Goal: Information Seeking & Learning: Check status

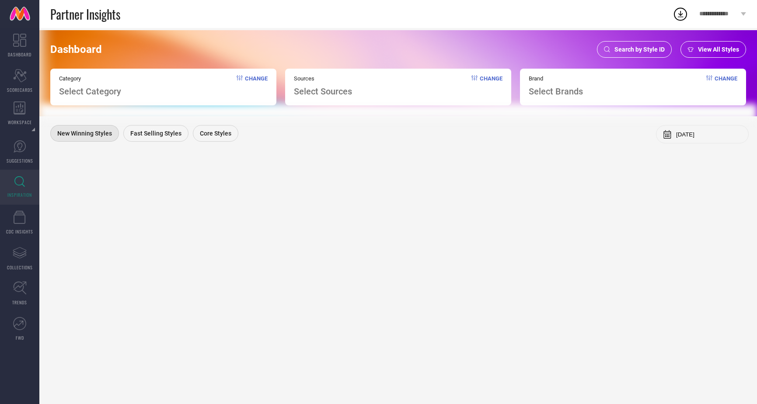
click at [619, 49] on span "Search by Style ID" at bounding box center [639, 49] width 50 height 7
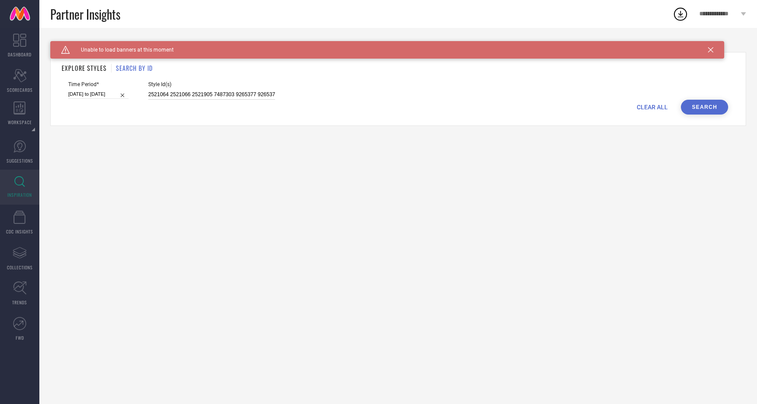
click at [209, 95] on input "2521064 2521066 2521905 7487303 9265377 9265379 11003408 11005646 11005690 1100…" at bounding box center [211, 95] width 127 height 10
click at [710, 49] on icon at bounding box center [710, 49] width 5 height 5
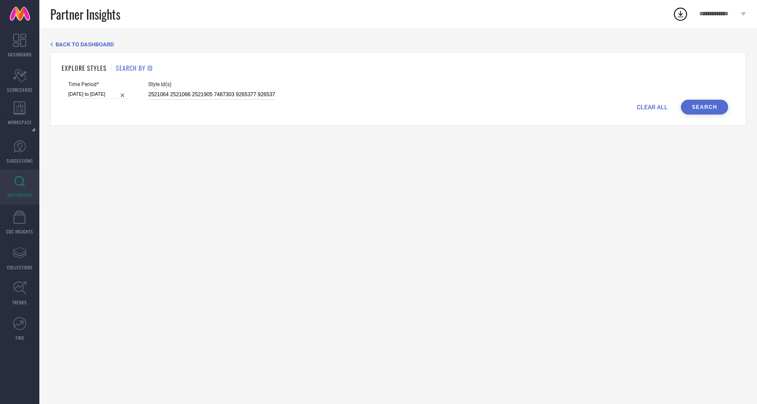
click at [269, 94] on input "2521064 2521066 2521905 7487303 9265377 9265379 11003408 11005646 11005690 1100…" at bounding box center [211, 95] width 127 height 10
paste input "9932003 9932003 9932003 9932003 9932003 9932003 9932003 9932003 9932003 9932003…"
type input "9932003 9932003 9932003 9932003 9932003 9932003 9932003 9932003 9932003 9932003…"
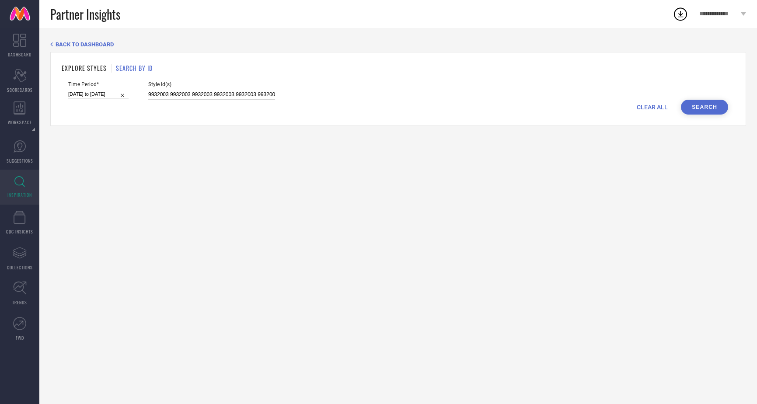
click at [97, 99] on input "[DATE] to [DATE]" at bounding box center [98, 94] width 60 height 9
select select "6"
select select "2025"
select select "7"
select select "2025"
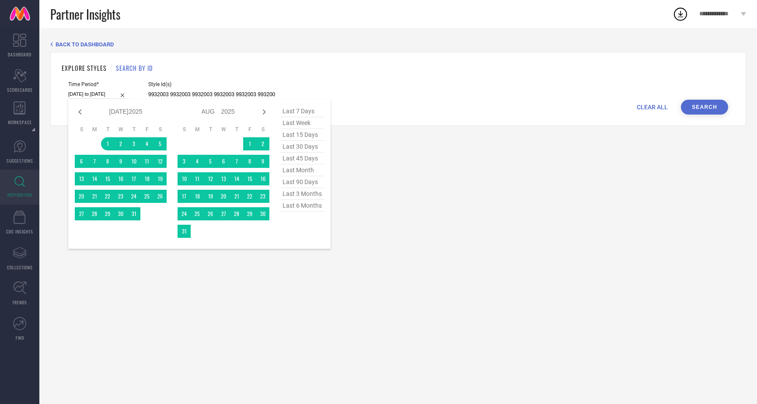
type input "9932003 9932003 9932003 9932003 9932003 9932003 9932003 9932003 9932003 9932003…"
click at [300, 206] on span "last 6 months" at bounding box center [302, 206] width 44 height 12
type input "[DATE] to [DATE]"
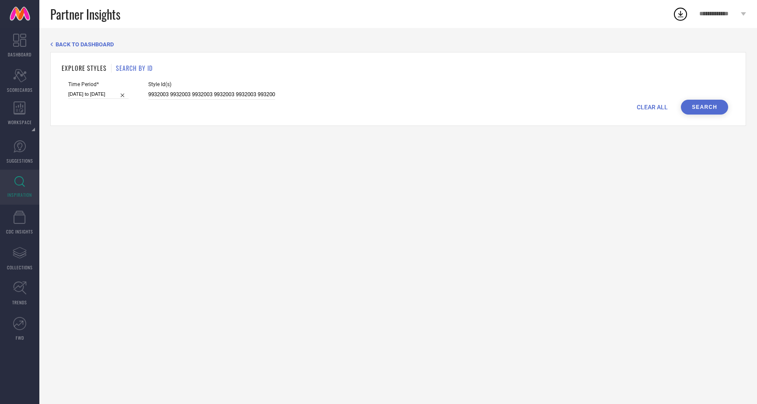
click at [696, 106] on button "Search" at bounding box center [704, 107] width 47 height 15
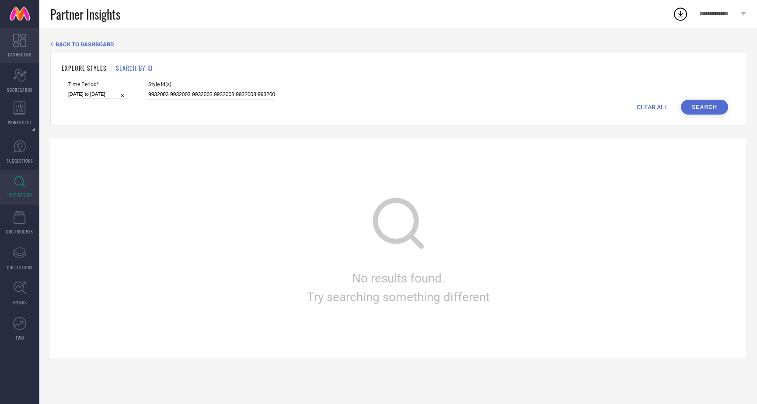
click at [17, 41] on icon at bounding box center [19, 40] width 13 height 13
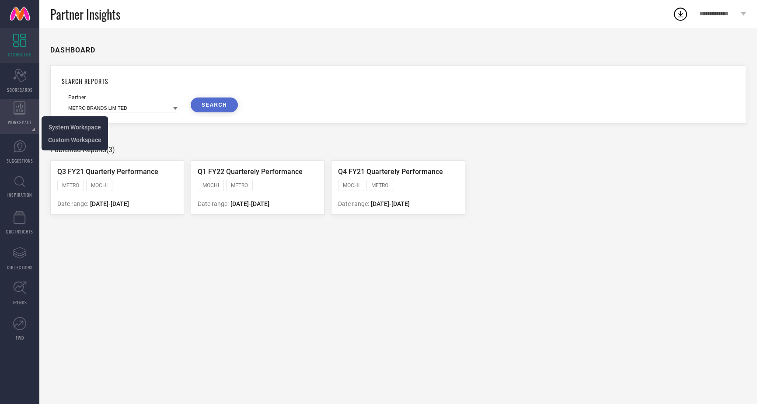
click at [24, 107] on icon at bounding box center [20, 107] width 12 height 13
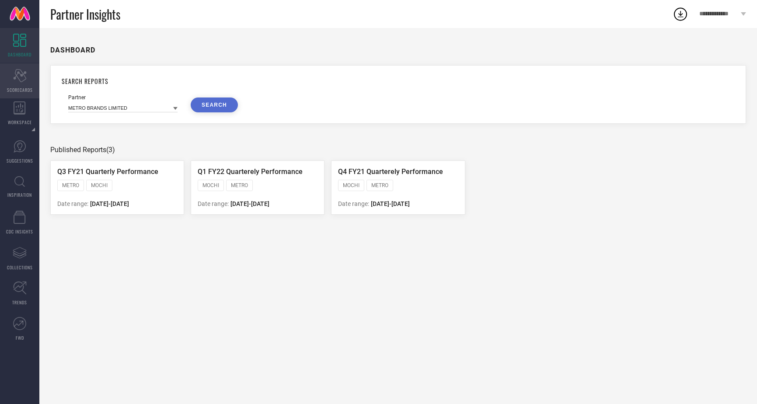
click at [21, 79] on icon "Scorecard" at bounding box center [20, 75] width 14 height 13
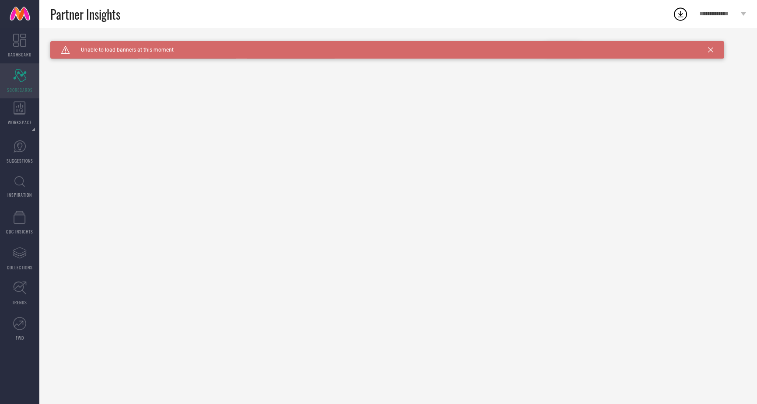
type input "All"
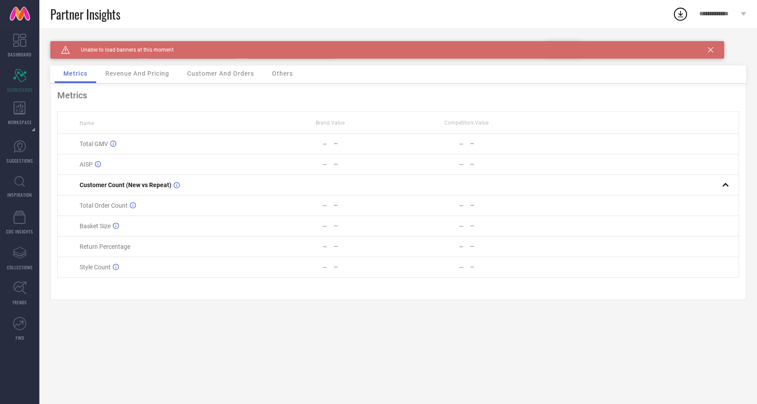
click at [155, 67] on div "Revenue And Pricing" at bounding box center [137, 74] width 81 height 17
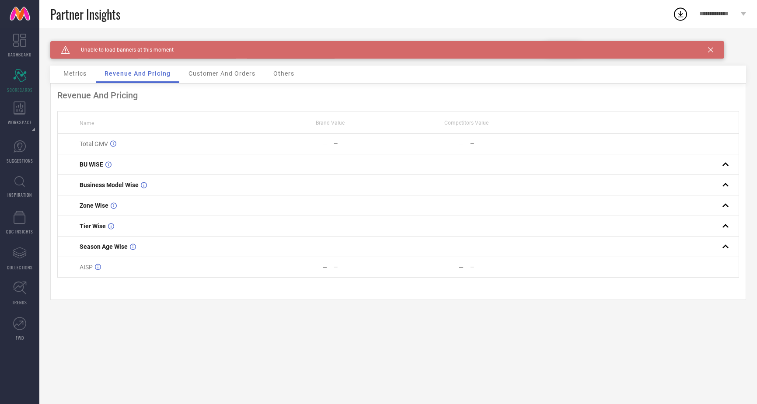
click at [219, 77] on span "Customer And Orders" at bounding box center [221, 73] width 67 height 7
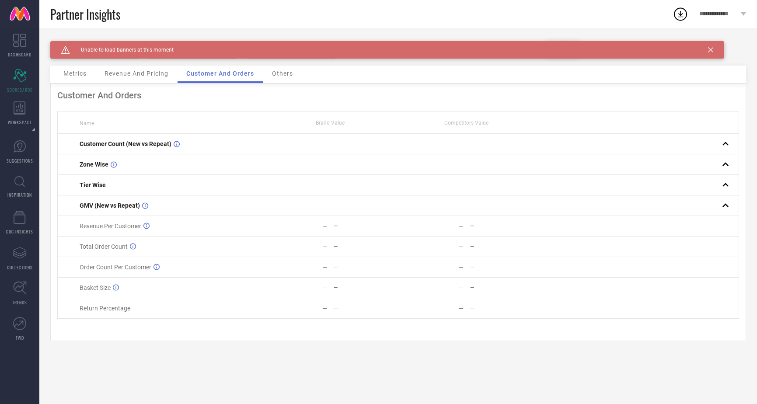
click at [279, 73] on span "Others" at bounding box center [282, 73] width 21 height 7
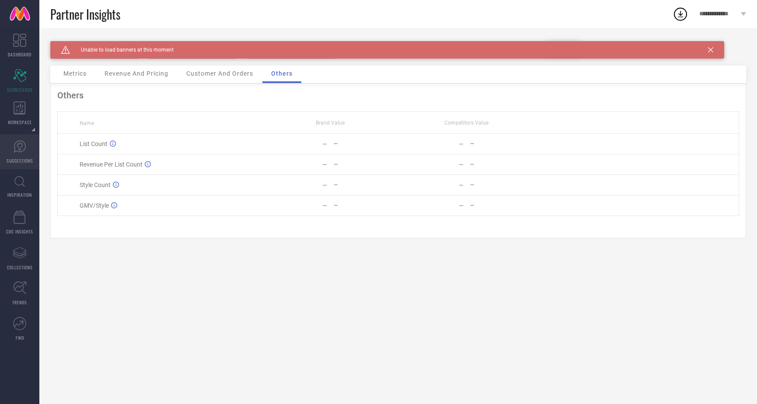
click at [20, 153] on icon at bounding box center [19, 146] width 13 height 13
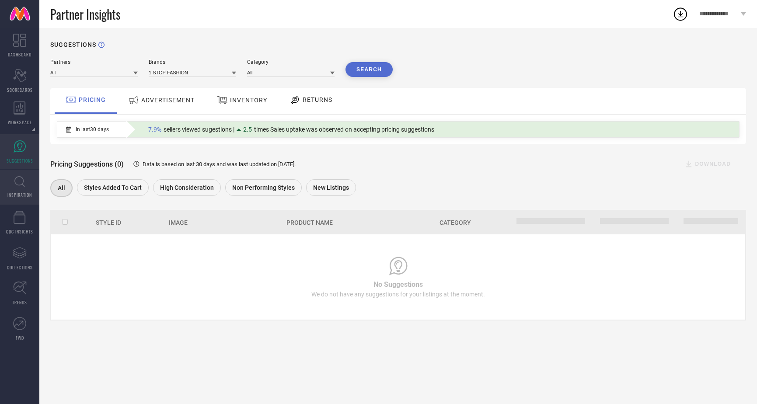
click at [19, 187] on link "INSPIRATION" at bounding box center [19, 187] width 39 height 35
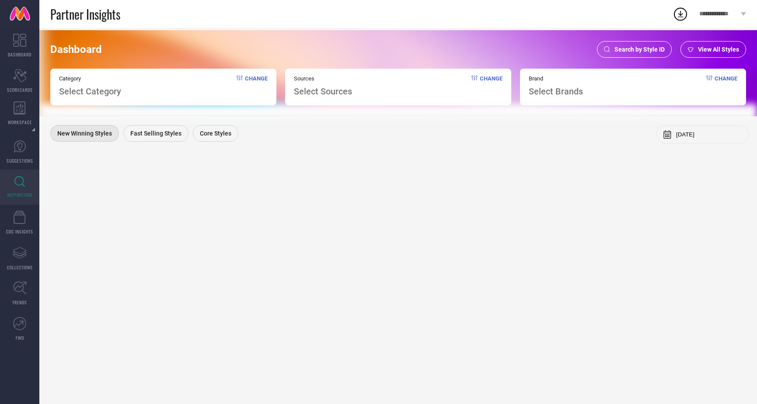
click at [700, 52] on span "View All Styles" at bounding box center [718, 49] width 41 height 7
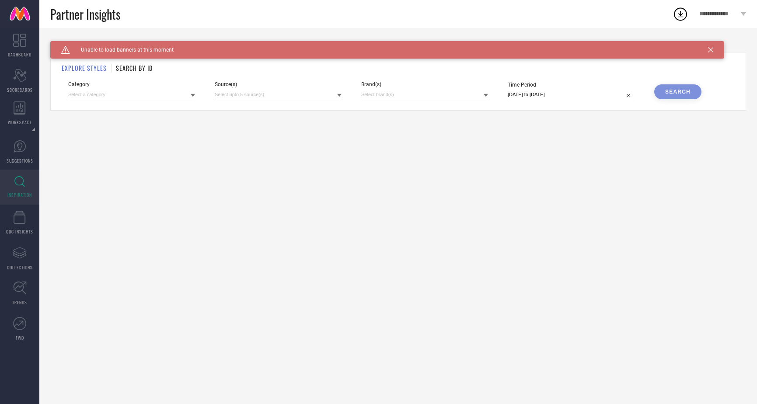
click at [710, 49] on icon at bounding box center [710, 49] width 5 height 5
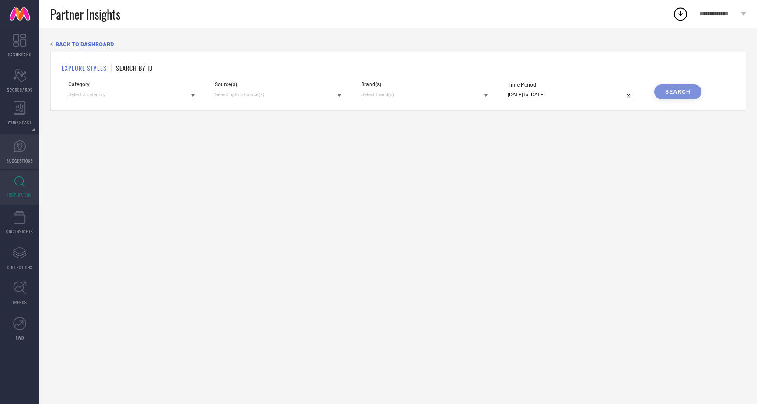
click at [17, 157] on link "SUGGESTIONS" at bounding box center [19, 151] width 39 height 35
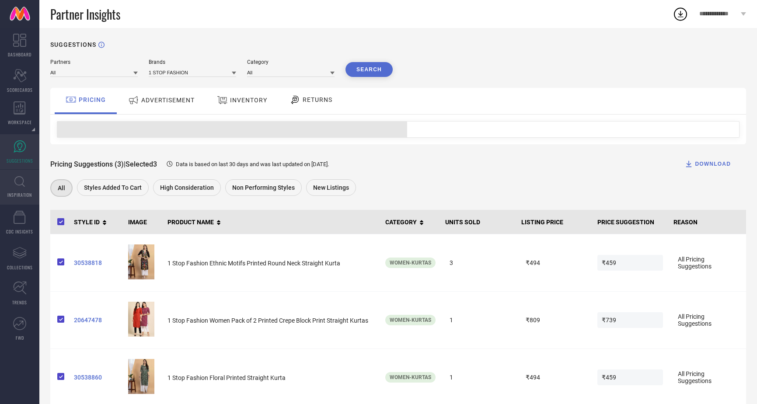
click at [18, 192] on span "INSPIRATION" at bounding box center [19, 194] width 24 height 7
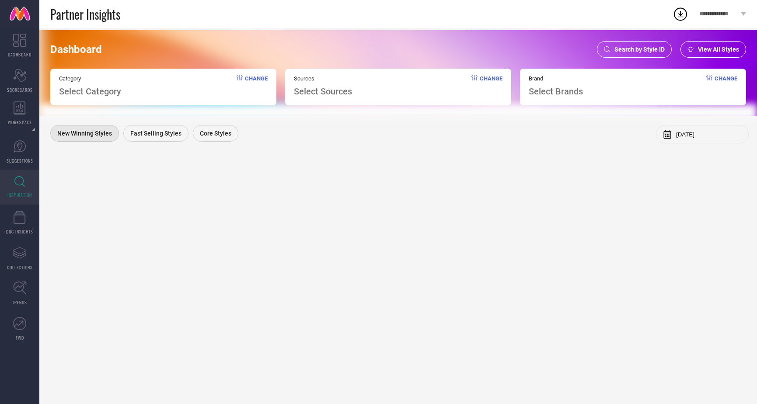
click at [630, 54] on div "Search by Style ID" at bounding box center [634, 49] width 75 height 17
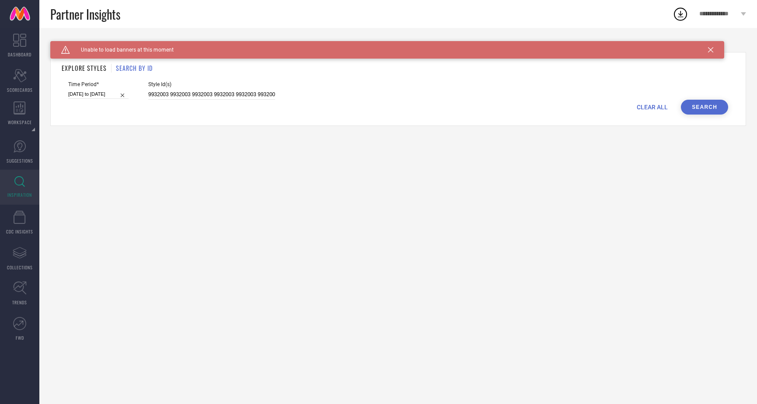
click at [130, 66] on h1 "SEARCH BY ID" at bounding box center [134, 67] width 37 height 9
click at [195, 94] on input "9932003 9932003 9932003 9932003 9932003 9932003 9932003 9932003 9932003 9932003…" at bounding box center [211, 95] width 127 height 10
click at [90, 92] on input "[DATE] to [DATE]" at bounding box center [98, 94] width 60 height 9
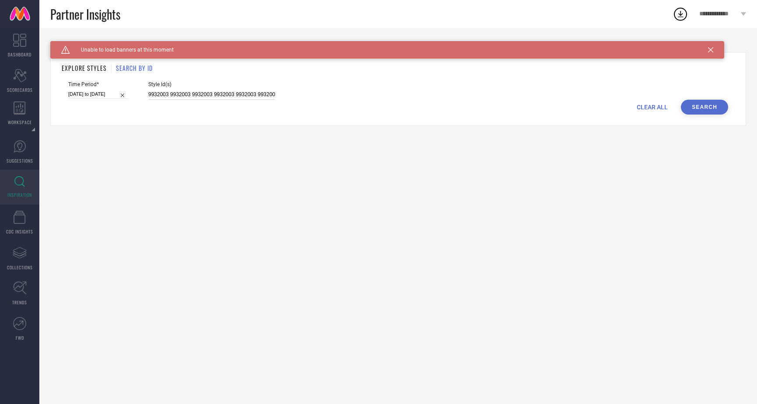
select select "3"
select select "2025"
select select "4"
select select "2025"
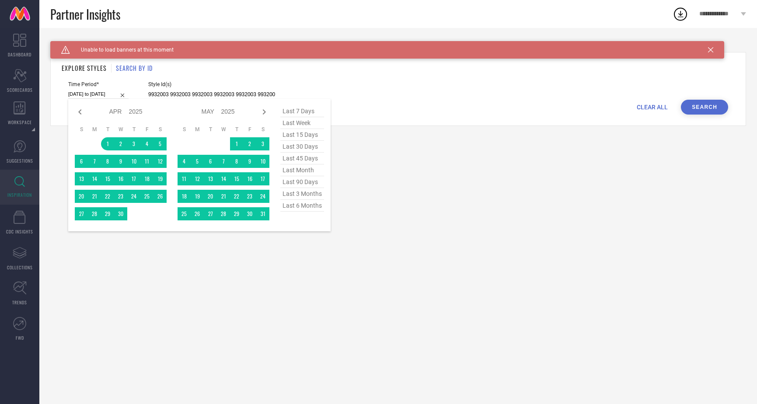
click at [302, 193] on span "last 3 months" at bounding box center [302, 194] width 44 height 12
type input "[DATE] to [DATE]"
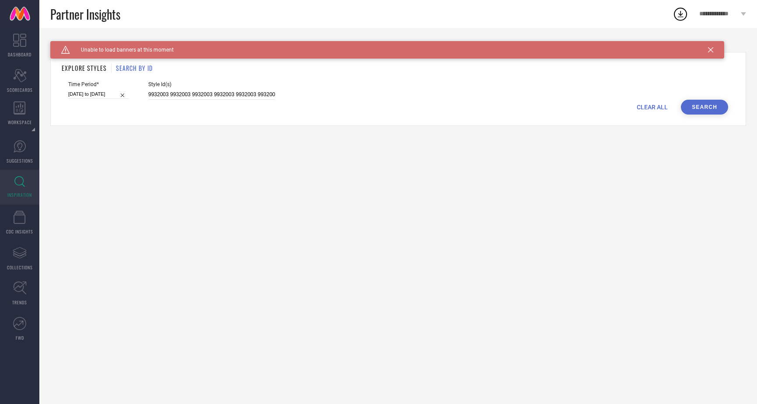
click at [709, 104] on button "Search" at bounding box center [704, 107] width 47 height 15
click at [709, 49] on icon at bounding box center [710, 49] width 5 height 5
